Goal: Check status: Check status

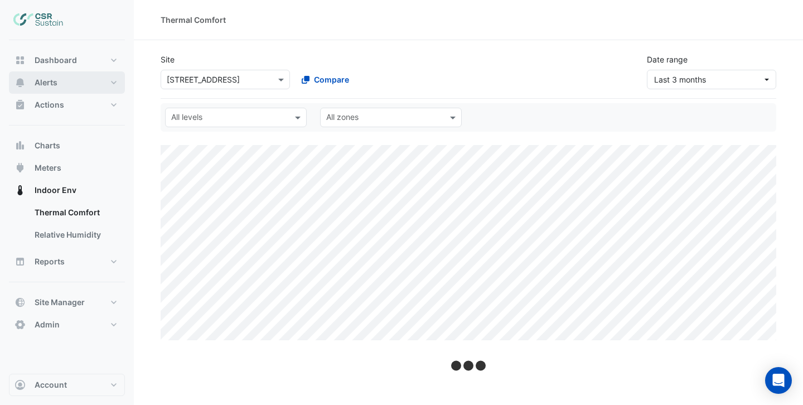
click at [59, 83] on button "Alerts" at bounding box center [67, 82] width 116 height 22
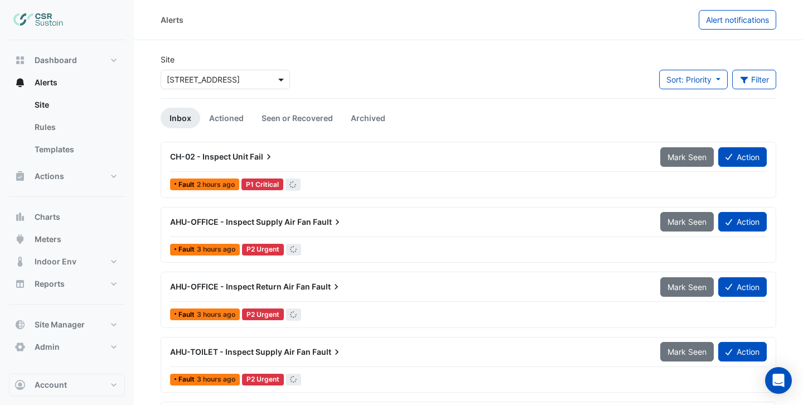
click at [282, 76] on span at bounding box center [283, 80] width 14 height 12
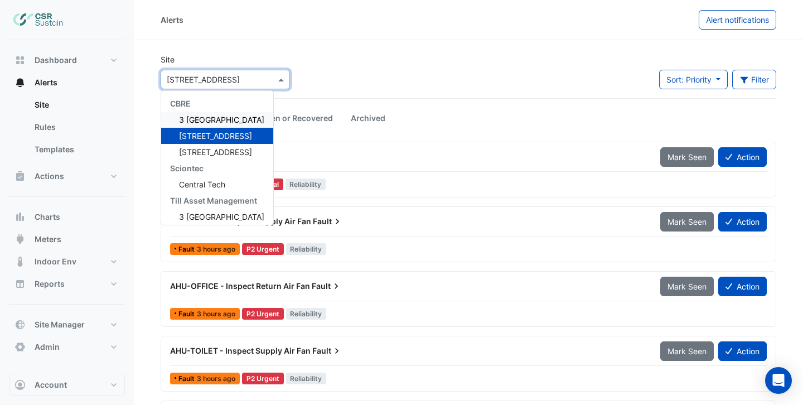
click at [246, 115] on div "3 [GEOGRAPHIC_DATA]" at bounding box center [217, 120] width 112 height 16
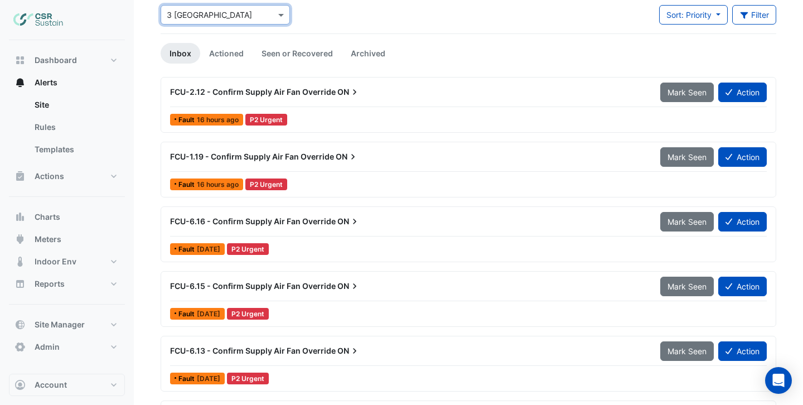
scroll to position [68, 0]
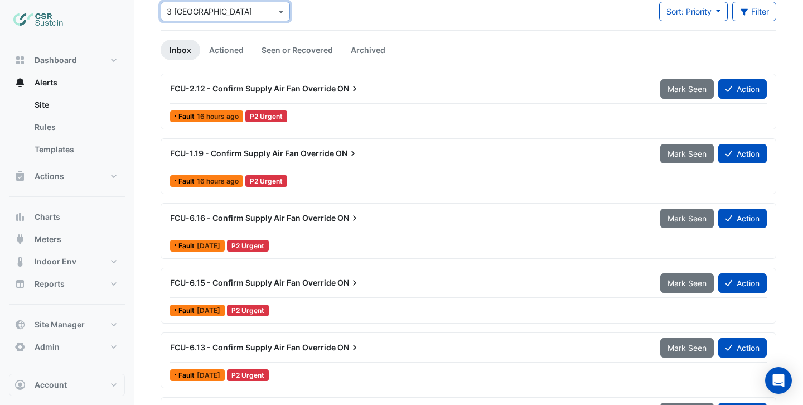
click at [383, 100] on div "FCU-2.12 - Confirm Supply Air Fan Override ON Mark Seen Action" at bounding box center [468, 91] width 597 height 25
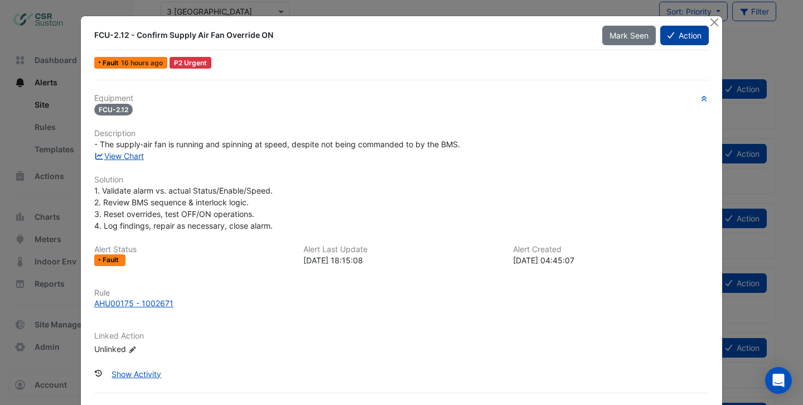
click at [684, 39] on button "Action" at bounding box center [685, 36] width 49 height 20
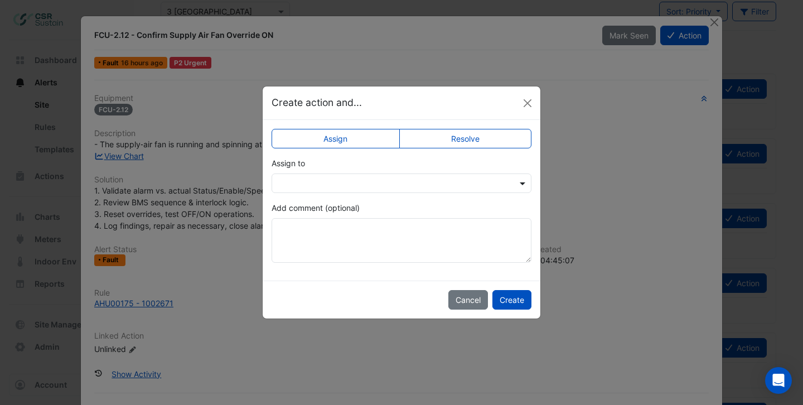
click at [521, 185] on span at bounding box center [524, 183] width 14 height 12
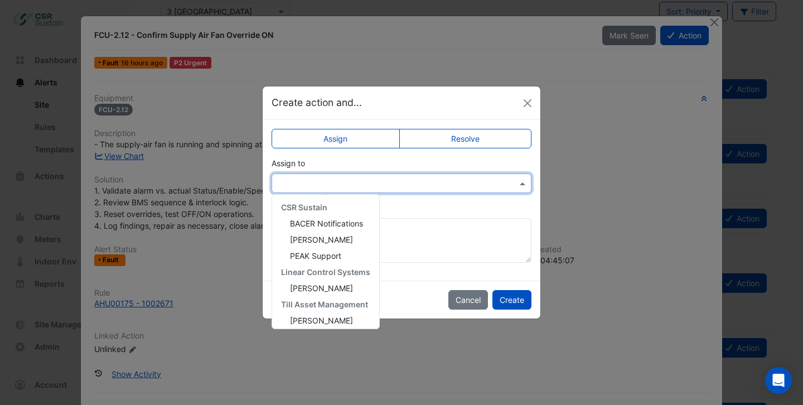
scroll to position [166, 0]
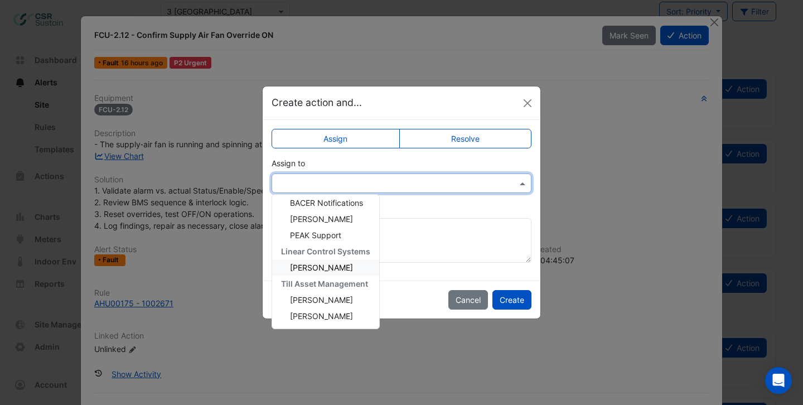
click at [332, 273] on div "[PERSON_NAME]" at bounding box center [325, 267] width 107 height 16
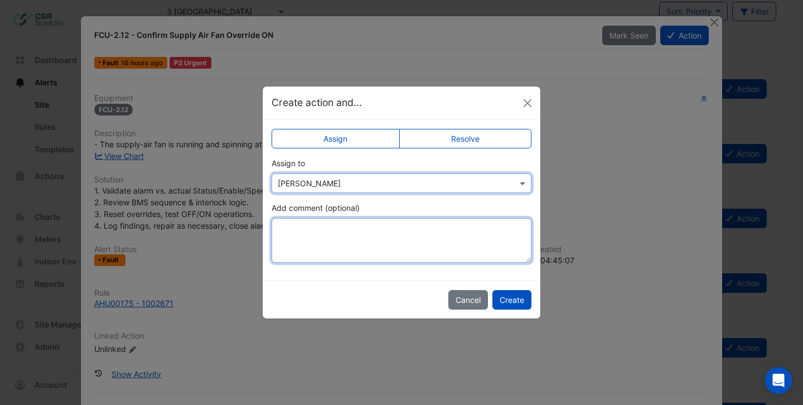
click at [315, 239] on textarea "Add comment (optional)" at bounding box center [402, 240] width 260 height 45
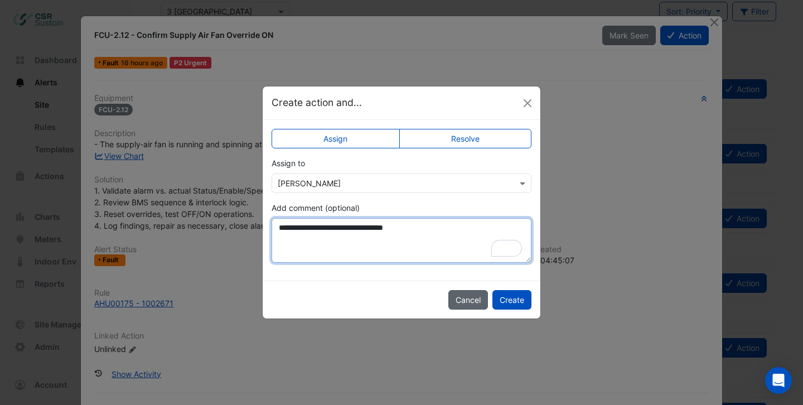
type textarea "**********"
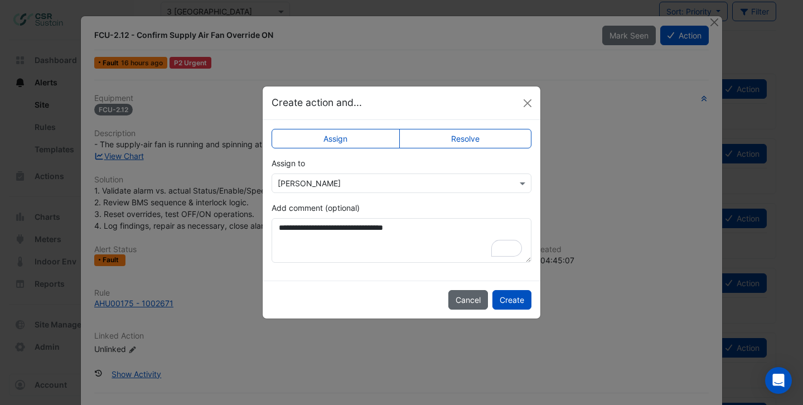
click at [478, 298] on button "Cancel" at bounding box center [469, 300] width 40 height 20
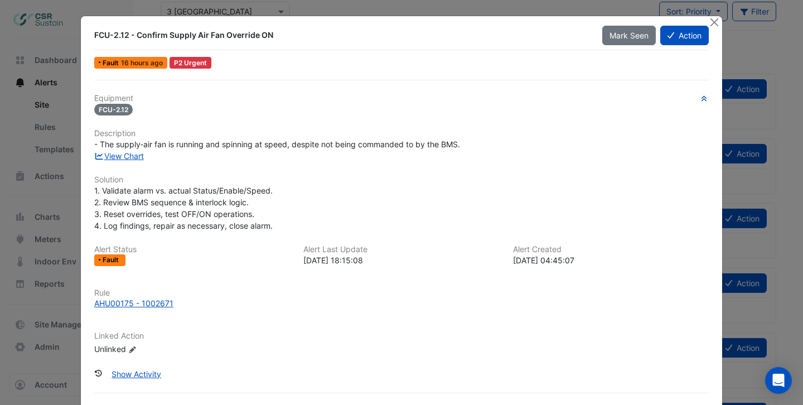
click at [503, 151] on div "View Chart" at bounding box center [402, 156] width 628 height 12
click at [713, 27] on button "Close" at bounding box center [714, 22] width 12 height 12
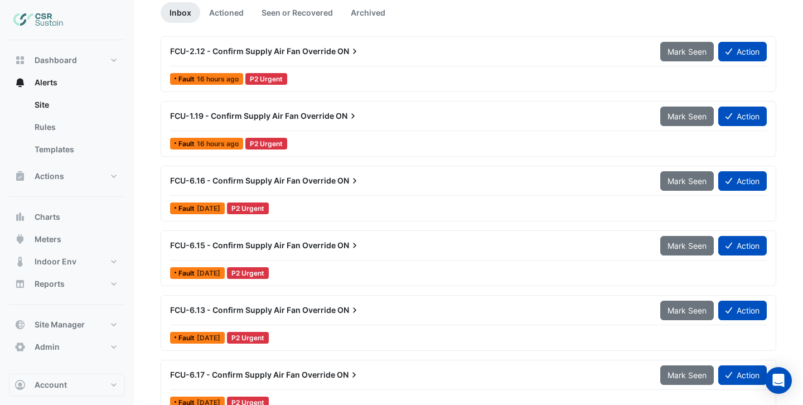
scroll to position [125, 0]
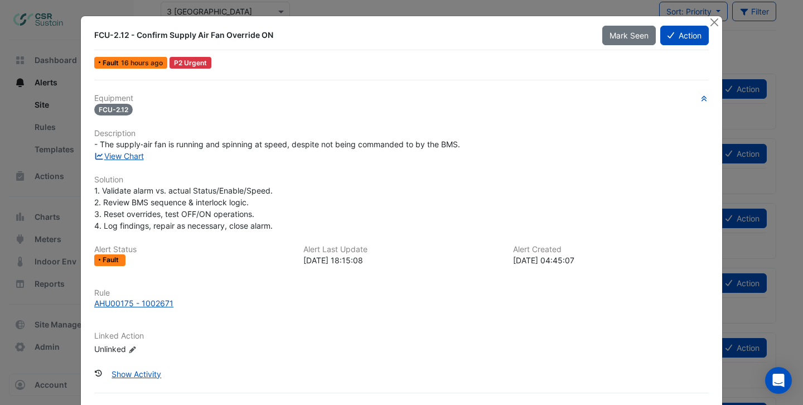
scroll to position [68, 0]
click at [715, 23] on button "Close" at bounding box center [714, 22] width 12 height 12
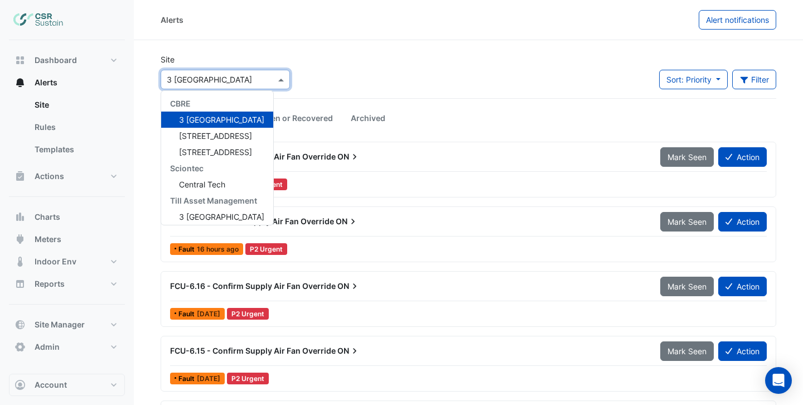
click at [276, 81] on span at bounding box center [283, 80] width 14 height 12
click at [204, 186] on span "Central Tech" at bounding box center [202, 184] width 46 height 9
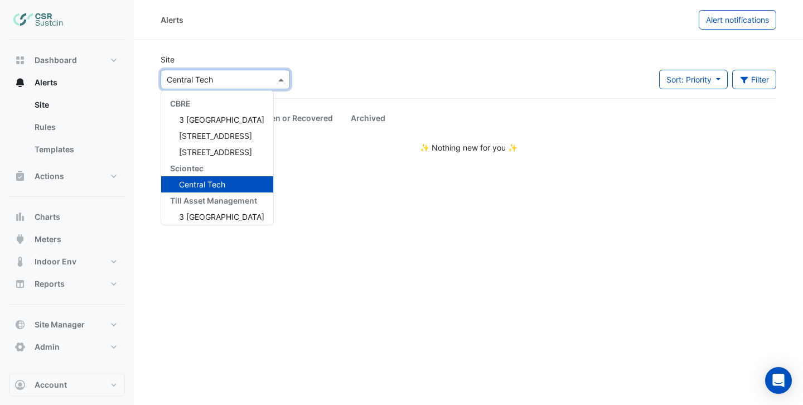
click at [277, 75] on span at bounding box center [283, 80] width 14 height 12
click at [220, 136] on span "[STREET_ADDRESS]" at bounding box center [215, 135] width 73 height 9
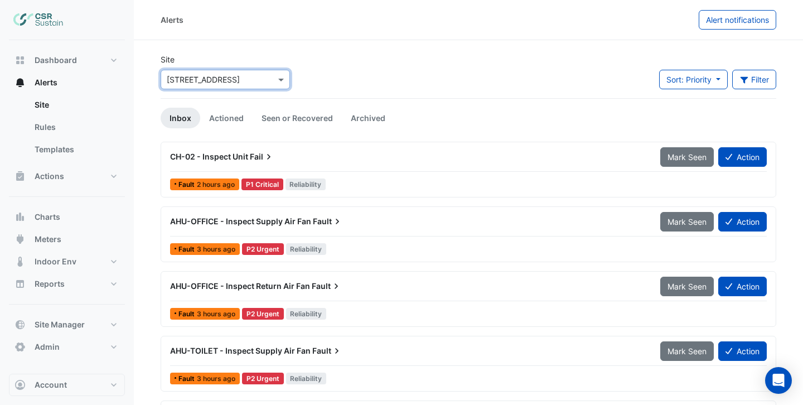
scroll to position [12, 0]
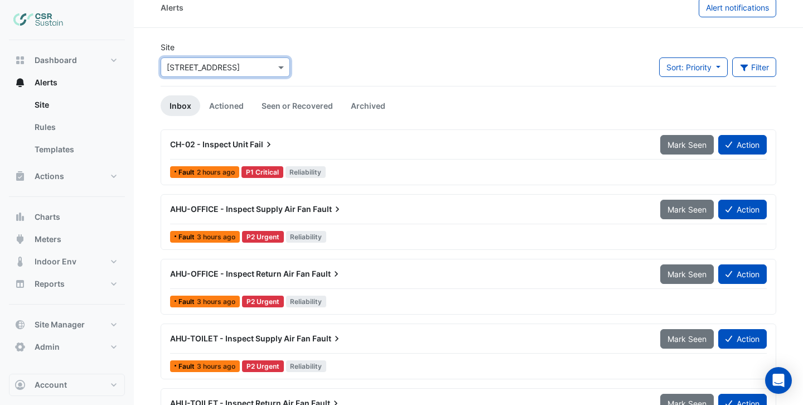
click at [360, 172] on div "Fault 2 hours ago P1 Critical Reliability" at bounding box center [468, 172] width 599 height 16
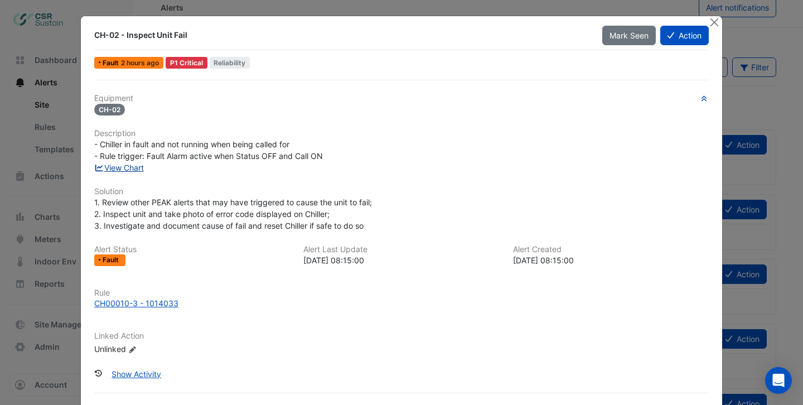
click at [128, 165] on link "View Chart" at bounding box center [119, 167] width 50 height 9
